Goal: Information Seeking & Learning: Learn about a topic

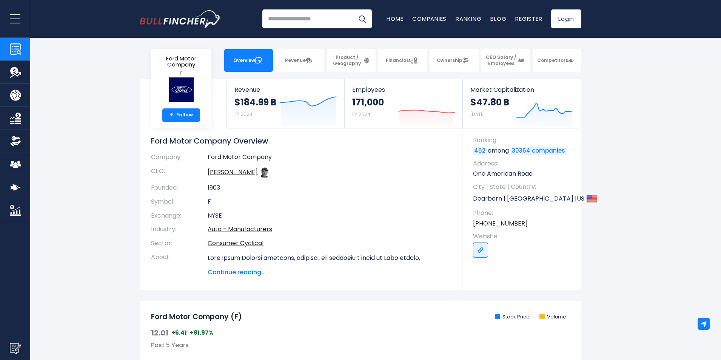
click at [674, 139] on section "Ford Motor Company F + Follow Revenue $184.99 B FY 2024 Created with Highcharts…" at bounding box center [360, 184] width 721 height 210
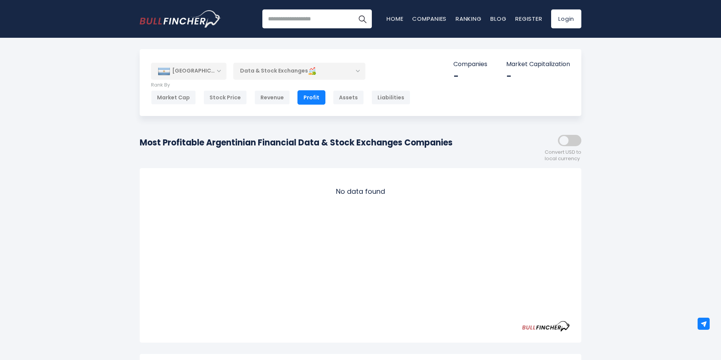
click at [709, 108] on div "[GEOGRAPHIC_DATA] Entire World 30,364 [GEOGRAPHIC_DATA]" at bounding box center [360, 296] width 721 height 494
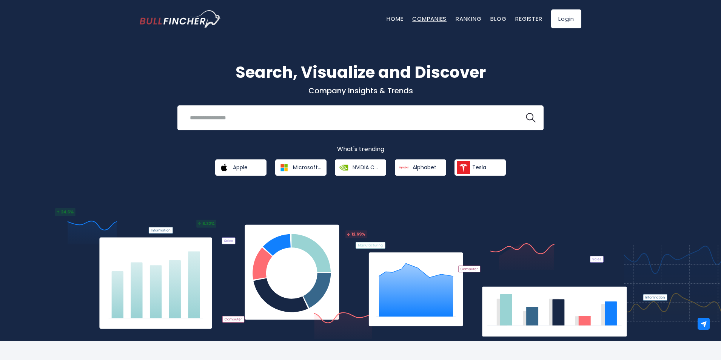
click at [429, 16] on link "Companies" at bounding box center [429, 19] width 34 height 8
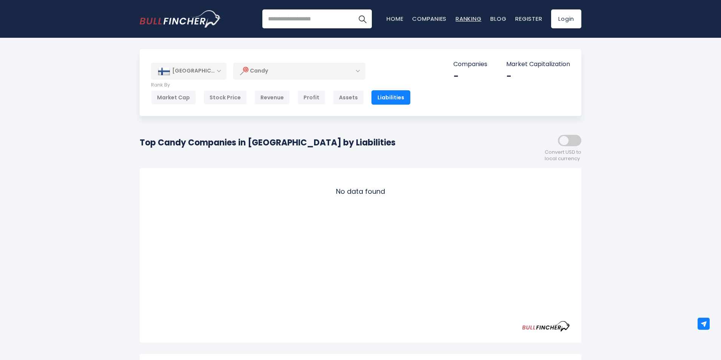
click at [476, 18] on link "Ranking" at bounding box center [469, 19] width 26 height 8
